Goal: Find contact information: Find contact information

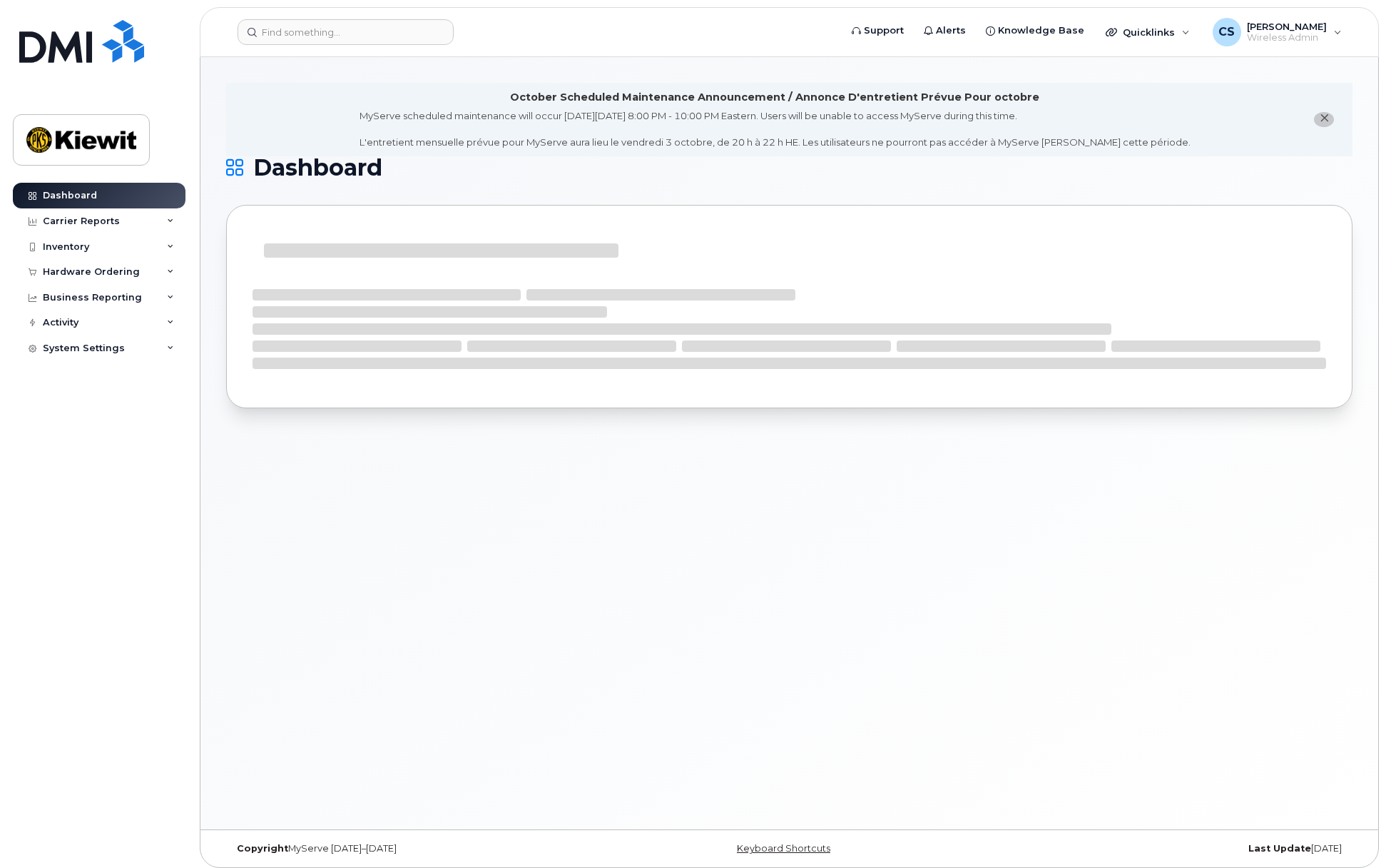
click at [576, 175] on h1 "Dashboard" at bounding box center [786, 167] width 1119 height 23
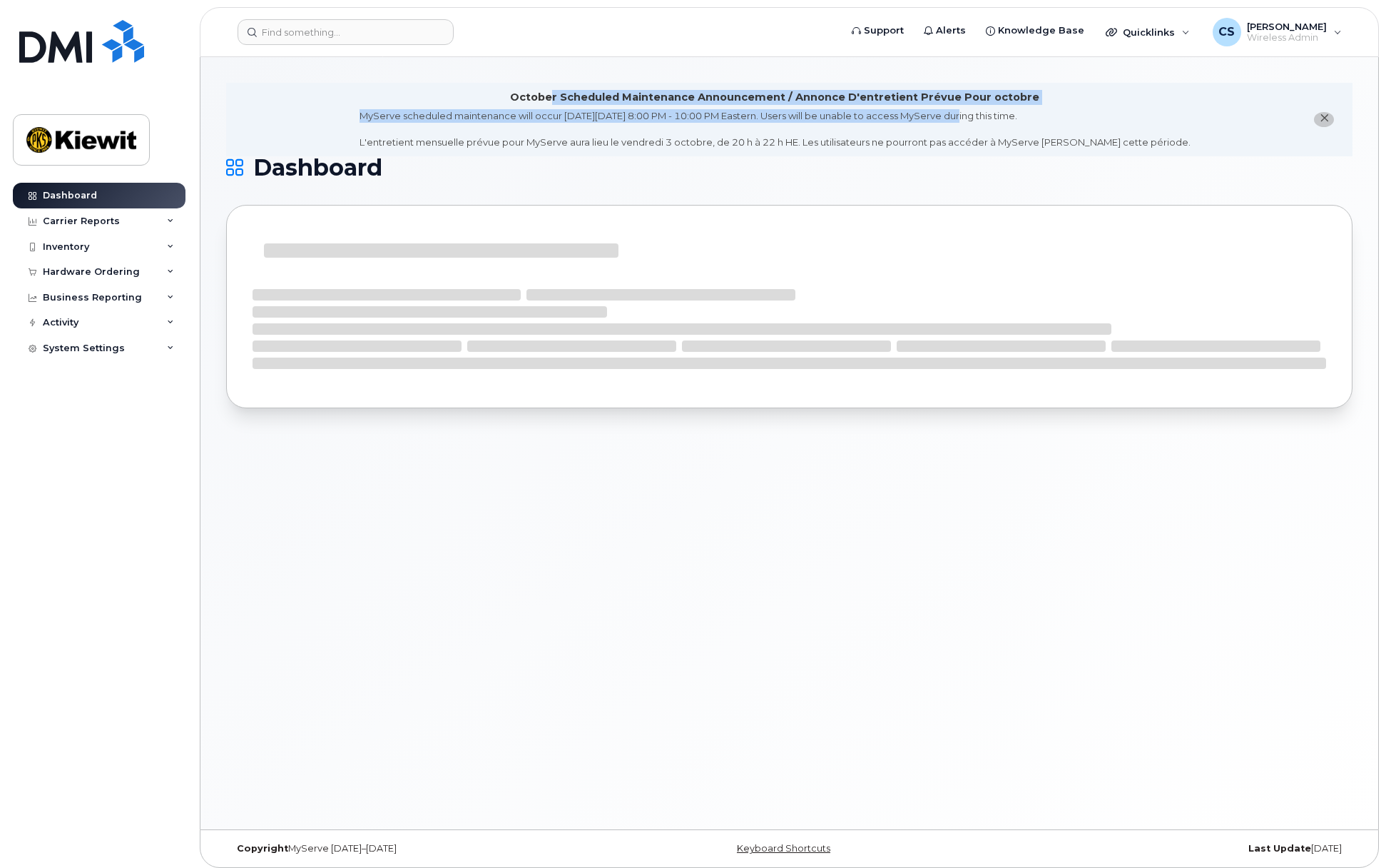
drag, startPoint x: 561, startPoint y: 93, endPoint x: 949, endPoint y: 142, distance: 391.1
click at [980, 118] on div "October Scheduled Maintenance Announcement / Annonce D'entretient Prévue Pour o…" at bounding box center [775, 120] width 831 height 60
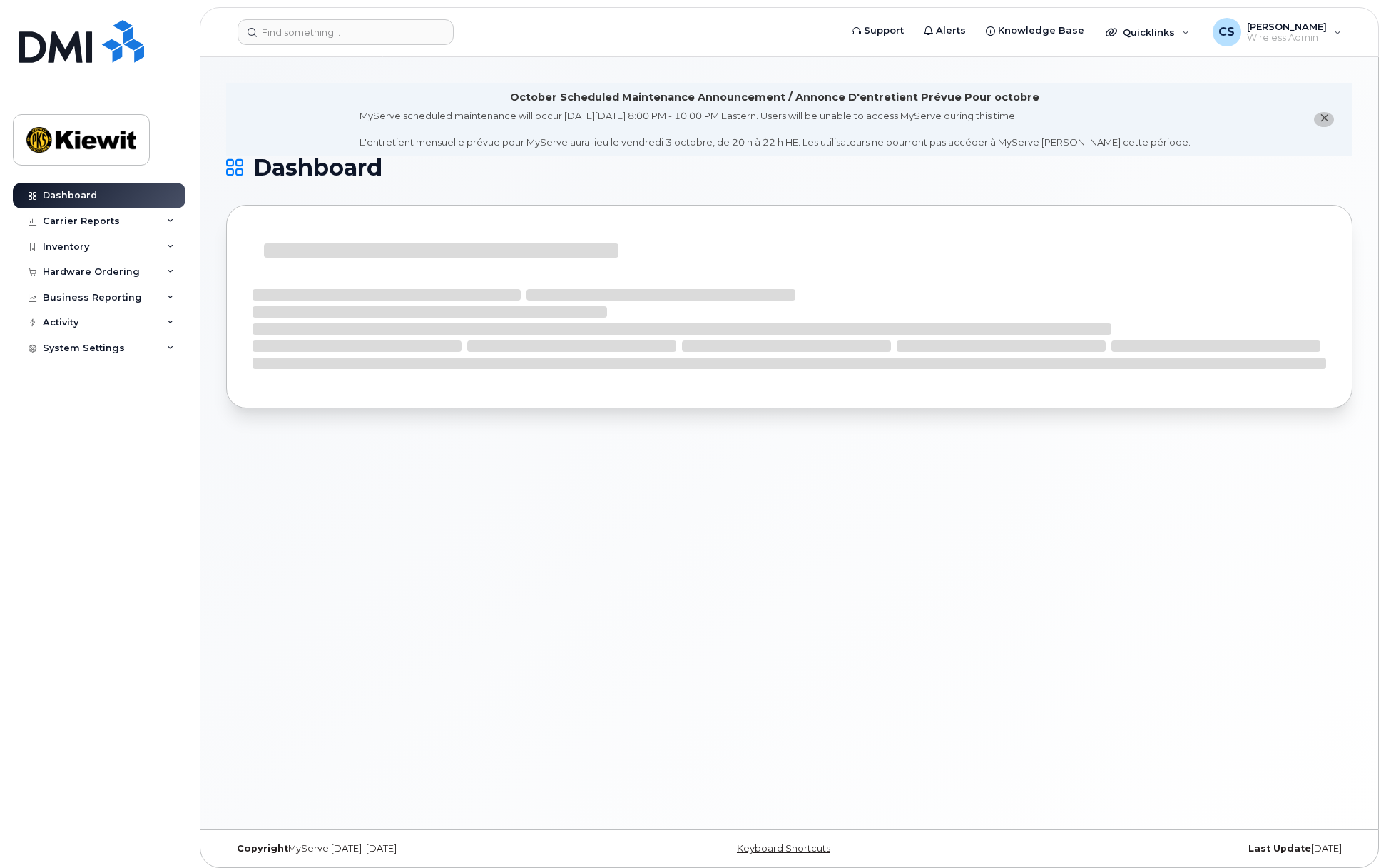
click at [876, 188] on div "October Scheduled Maintenance Announcement / Annonce D'entretient Prévue Pour o…" at bounding box center [790, 256] width 1127 height 347
click at [1101, 114] on div "MyServe scheduled maintenance will occur [DATE][DATE] 8:00 PM - 10:00 PM Easter…" at bounding box center [775, 129] width 831 height 40
click at [1326, 119] on icon "close notification" at bounding box center [1325, 118] width 9 height 9
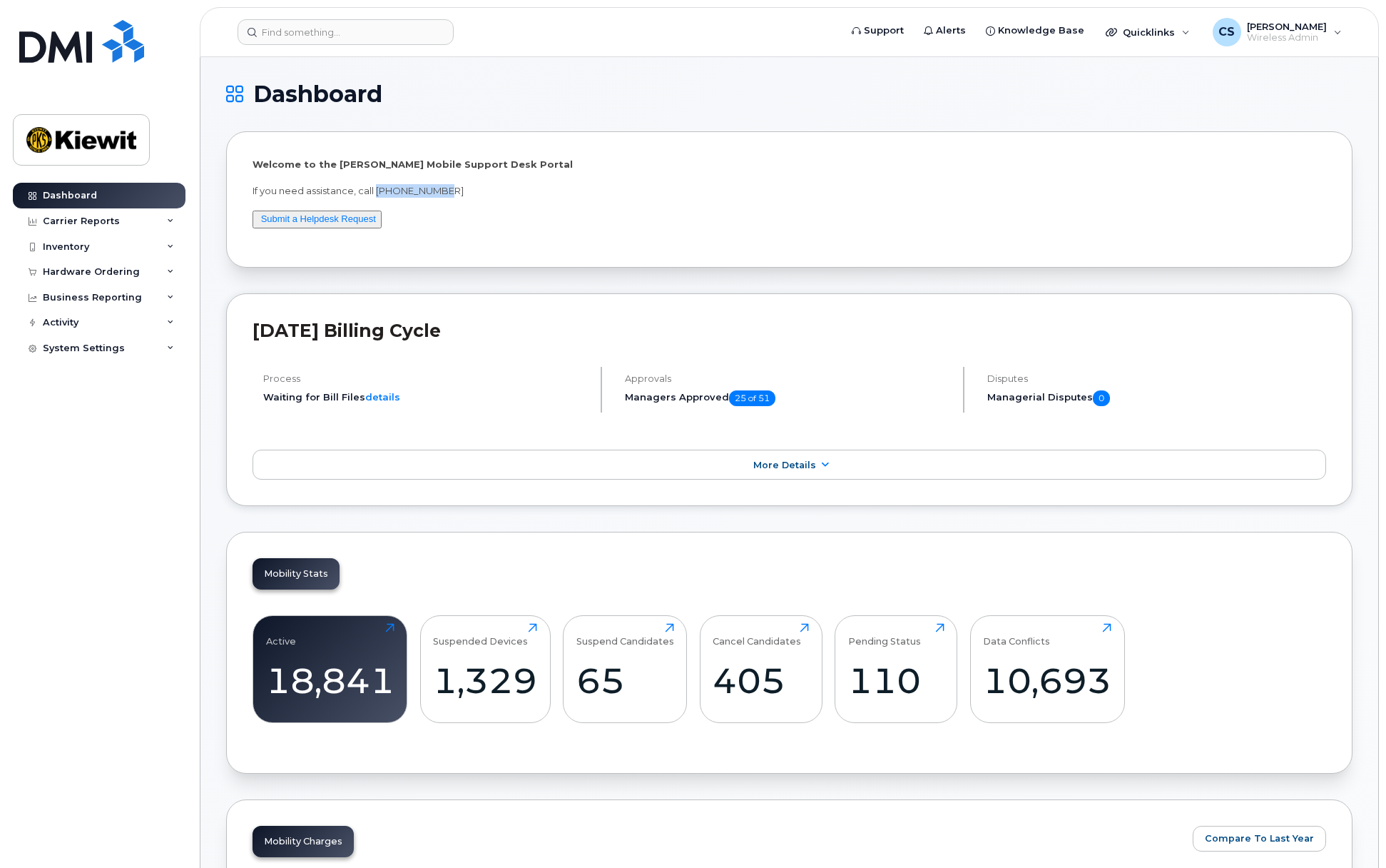
drag, startPoint x: 464, startPoint y: 193, endPoint x: 379, endPoint y: 190, distance: 85.1
click at [379, 190] on p "If you need assistance, call [PHONE_NUMBER]" at bounding box center [790, 191] width 1074 height 14
copy p "[PHONE_NUMBER]"
